Goal: Register for event/course

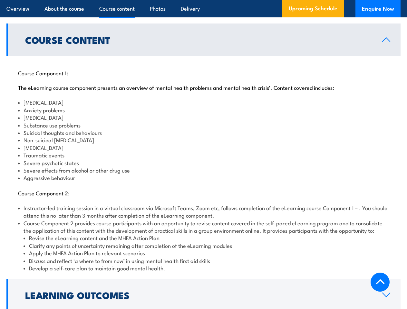
click at [203, 0] on article "Overview About the course Course content Photos Delivery Upcoming Schedule Enqu…" at bounding box center [203, 8] width 394 height 17
click at [203, 35] on h2 "Course Content" at bounding box center [198, 39] width 346 height 8
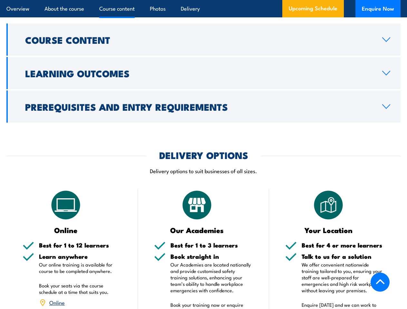
click at [203, 302] on p "Book your training now or enquire [DATE] to discuss group training to our Acade…" at bounding box center [211, 311] width 83 height 19
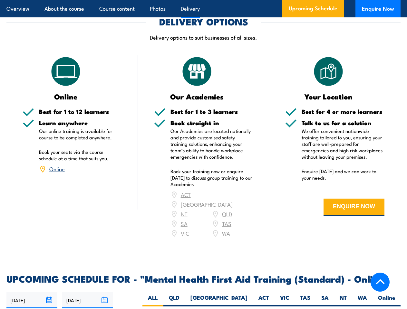
click at [203, 0] on article "Overview About the course Course content Photos Delivery Upcoming Schedule Enqu…" at bounding box center [203, 8] width 394 height 17
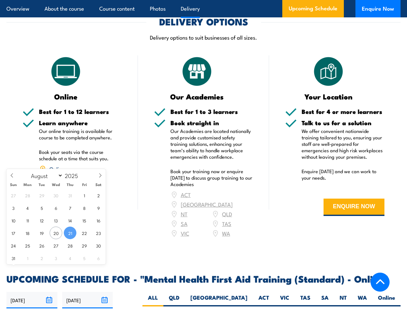
click at [32, 292] on input "[DATE]" at bounding box center [31, 300] width 51 height 16
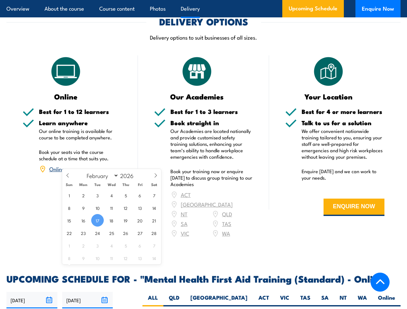
click at [88, 292] on input "[DATE]" at bounding box center [87, 300] width 51 height 16
